Goal: Information Seeking & Learning: Check status

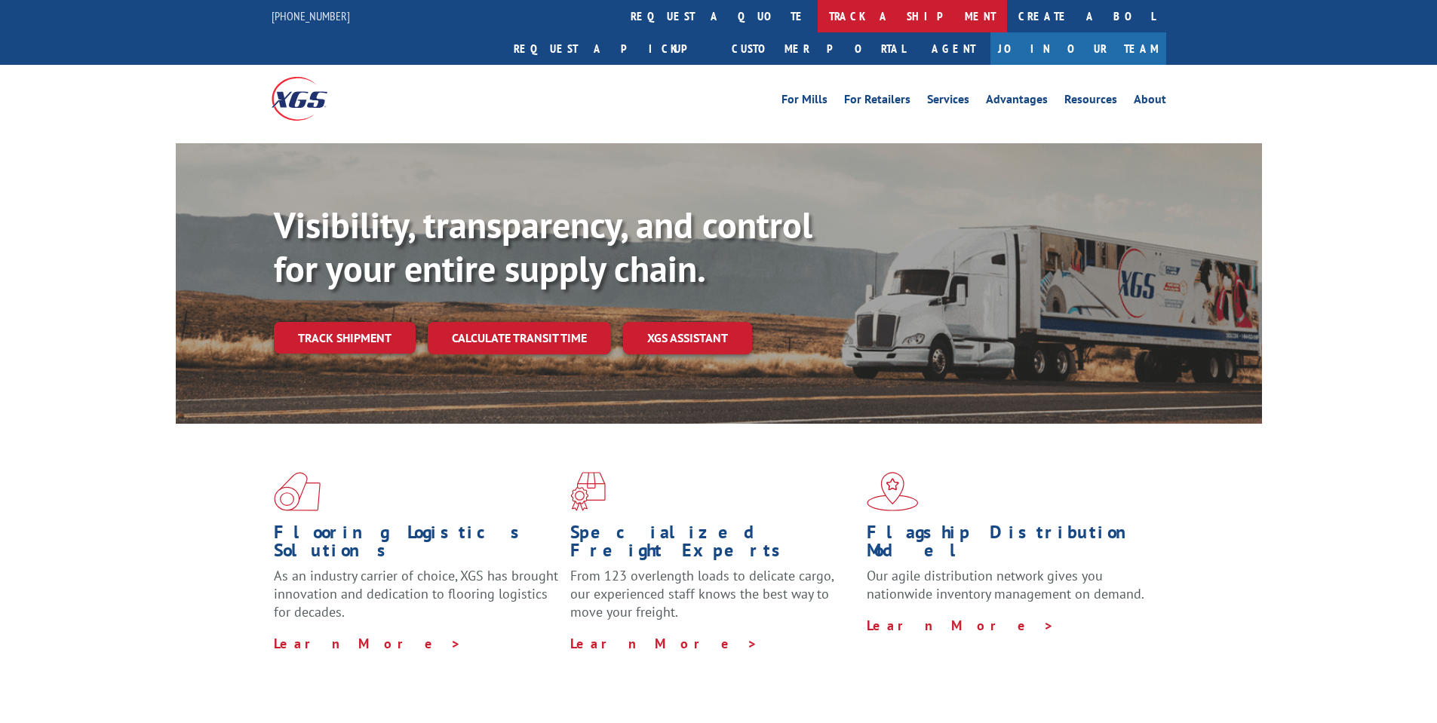
click at [818, 19] on link "track a shipment" at bounding box center [912, 16] width 189 height 32
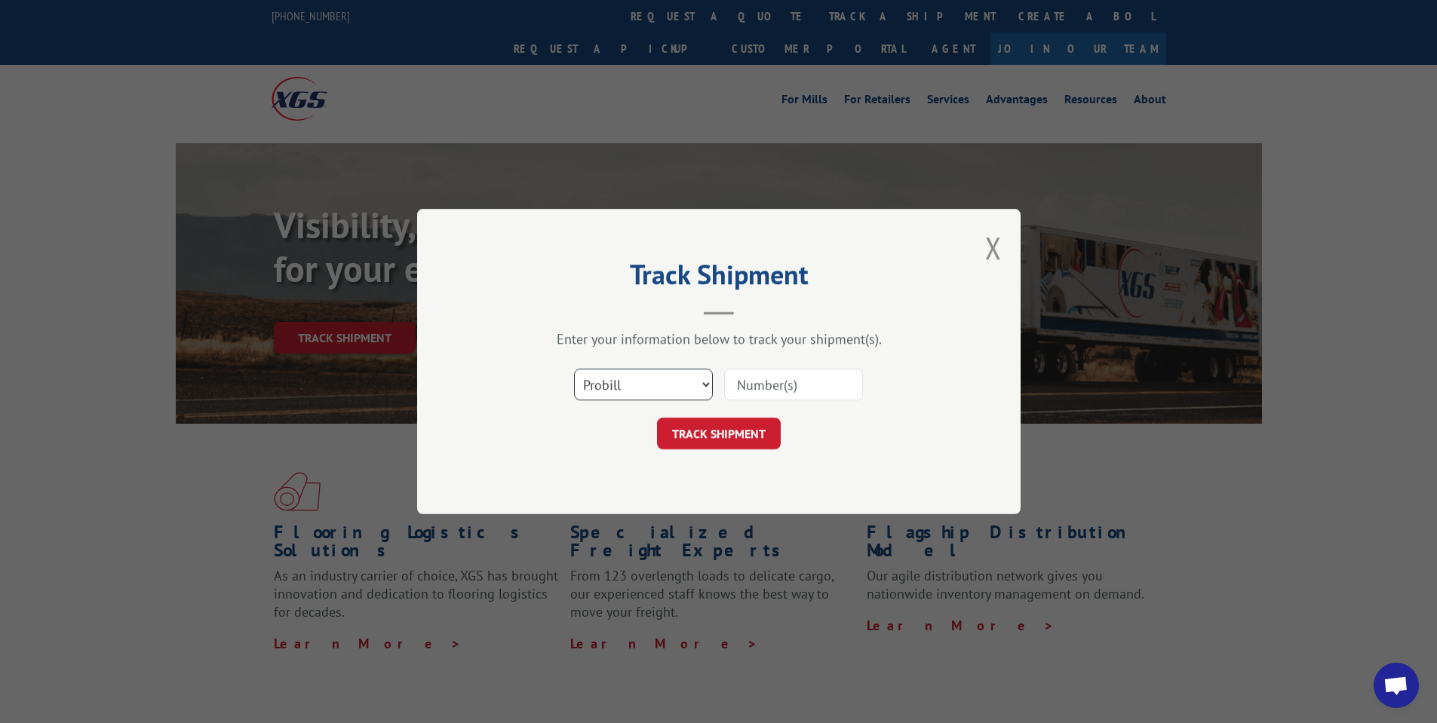
click at [671, 383] on select "Select category... Probill BOL PO" at bounding box center [643, 385] width 139 height 32
select select "bol"
click at [574, 369] on select "Select category... Probill BOL PO" at bounding box center [643, 385] width 139 height 32
click at [758, 391] on input at bounding box center [793, 385] width 139 height 32
paste input "451549"
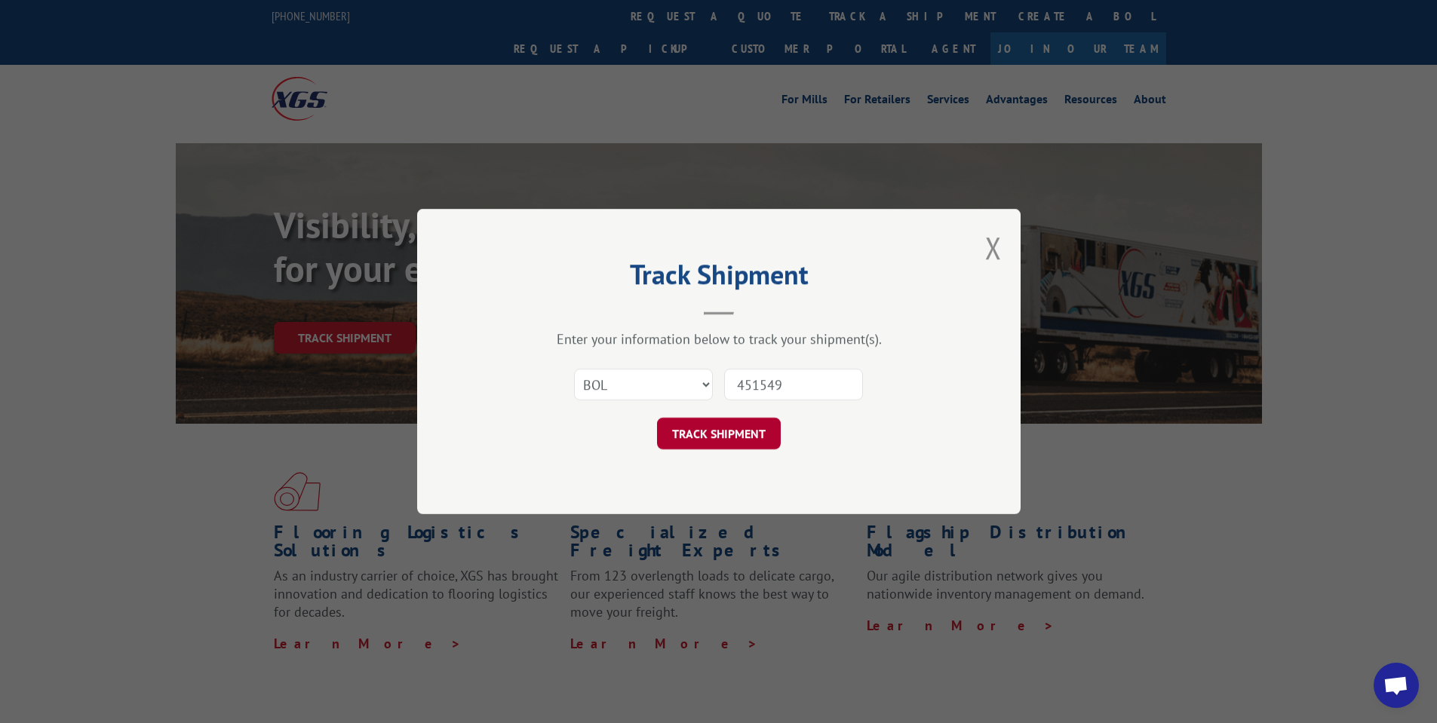
type input "451549"
click at [756, 433] on button "TRACK SHIPMENT" at bounding box center [719, 434] width 124 height 32
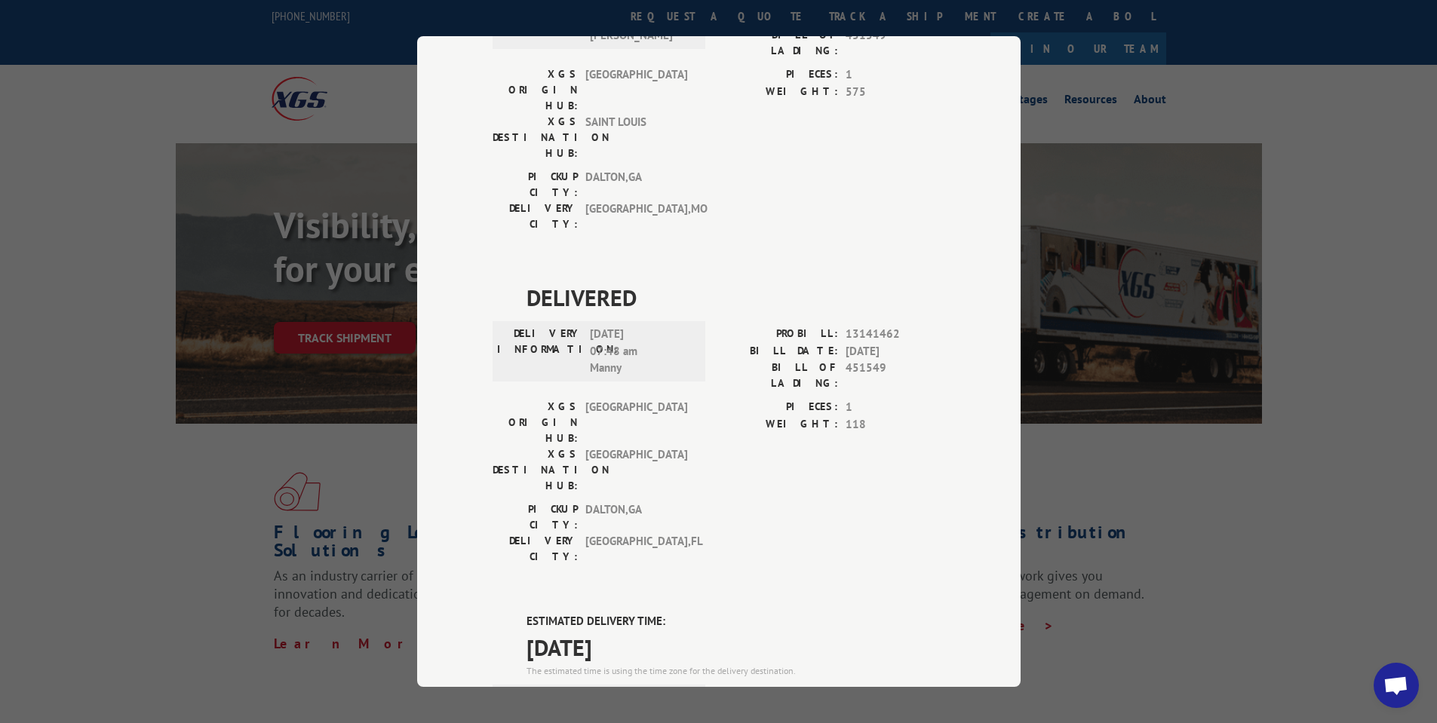
scroll to position [226, 0]
